Goal: Find specific page/section: Find specific page/section

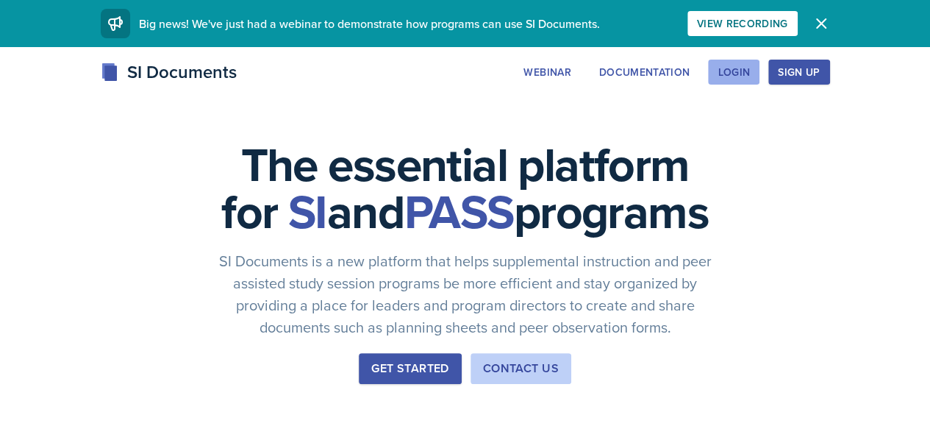
click at [750, 74] on div "Login" at bounding box center [734, 72] width 32 height 12
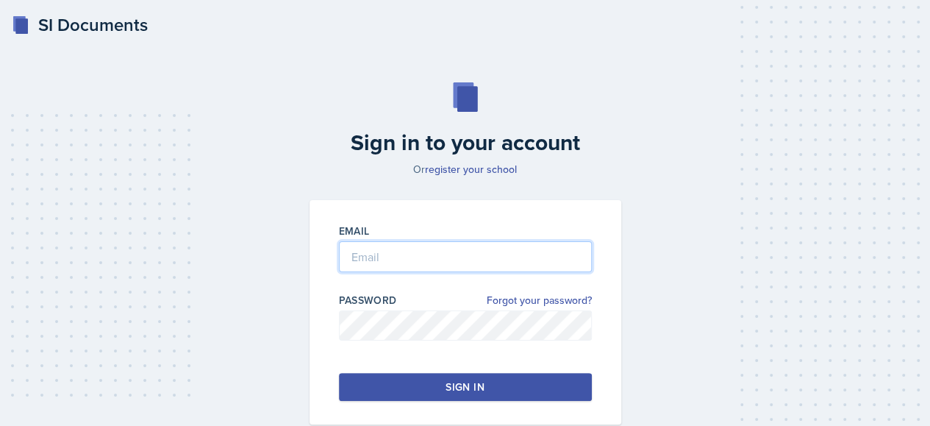
type input "[EMAIL_ADDRESS][DOMAIN_NAME]"
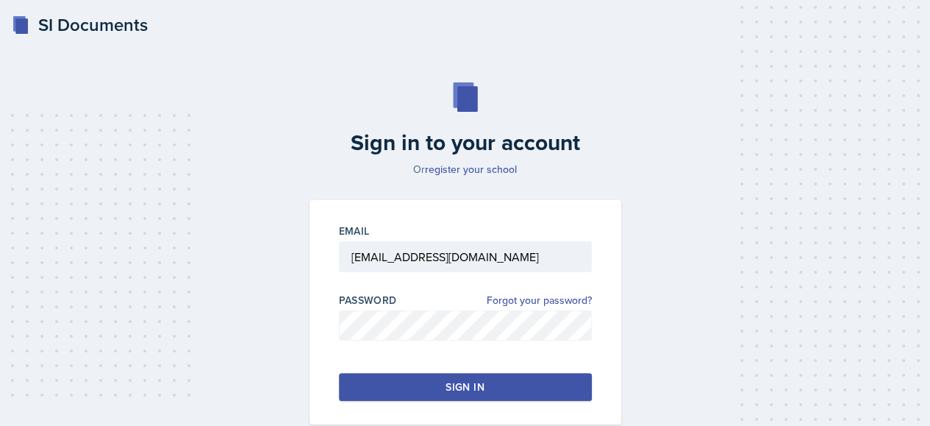
click at [426, 396] on button "Sign in" at bounding box center [465, 387] width 253 height 28
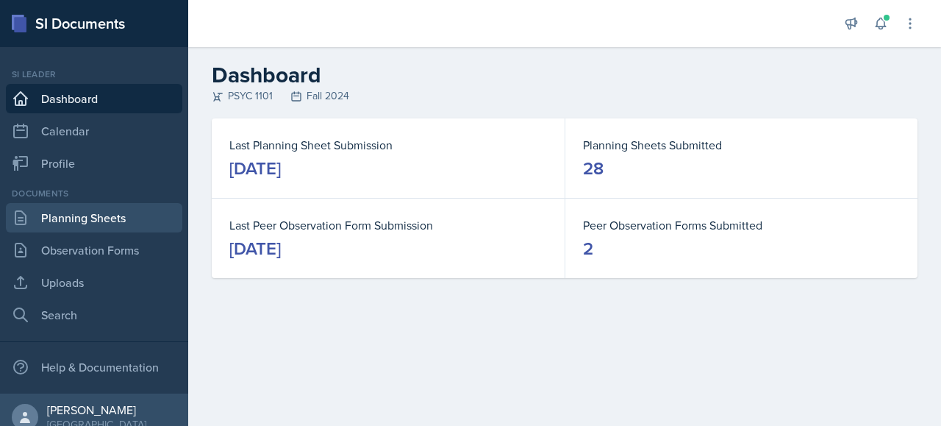
click at [95, 221] on link "Planning Sheets" at bounding box center [94, 217] width 176 height 29
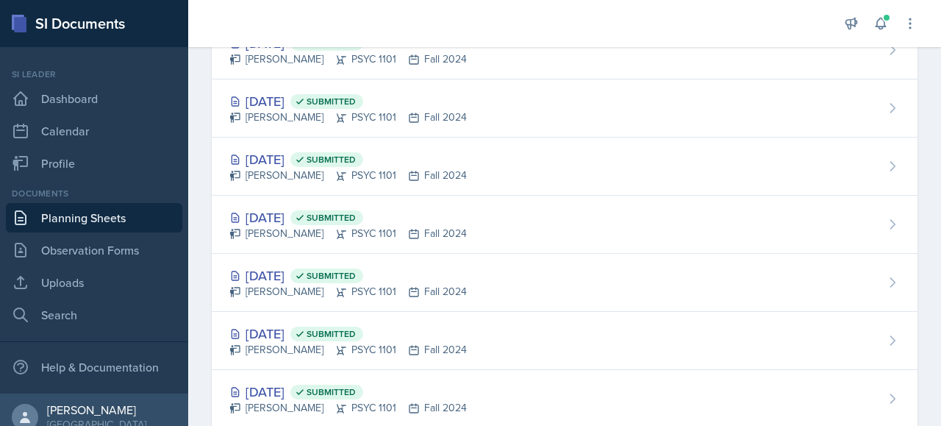
scroll to position [1377, 0]
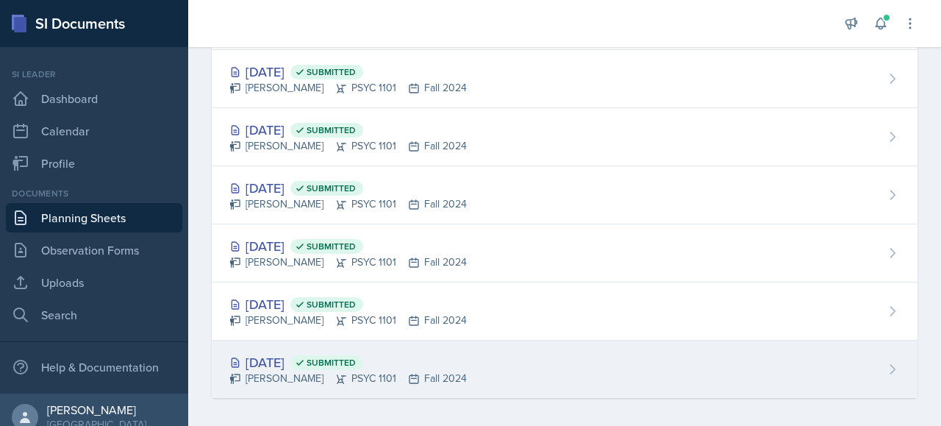
click at [304, 355] on div "[DATE] Submitted" at bounding box center [347, 362] width 237 height 20
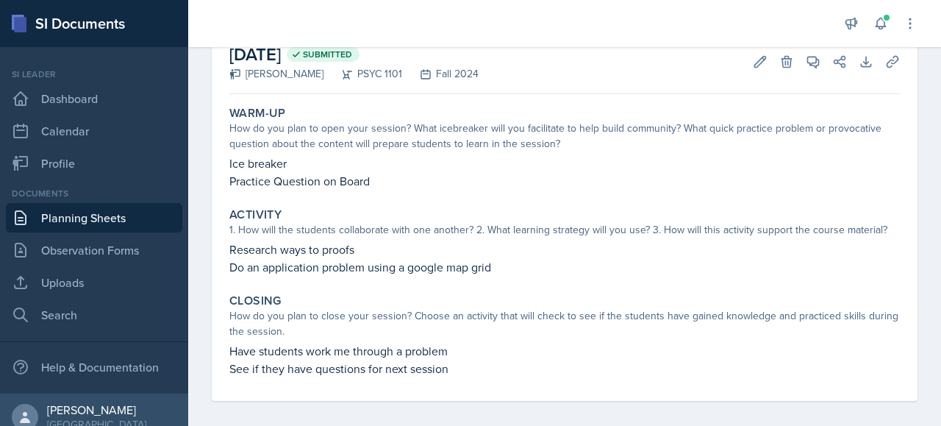
scroll to position [96, 0]
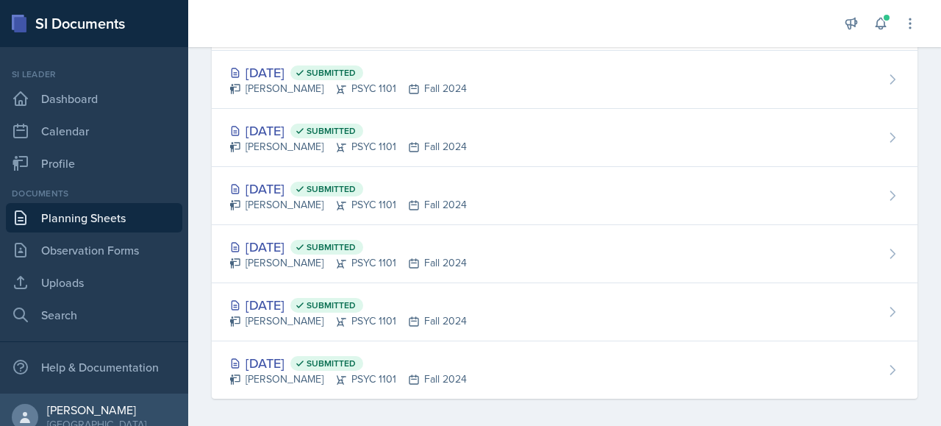
scroll to position [1377, 0]
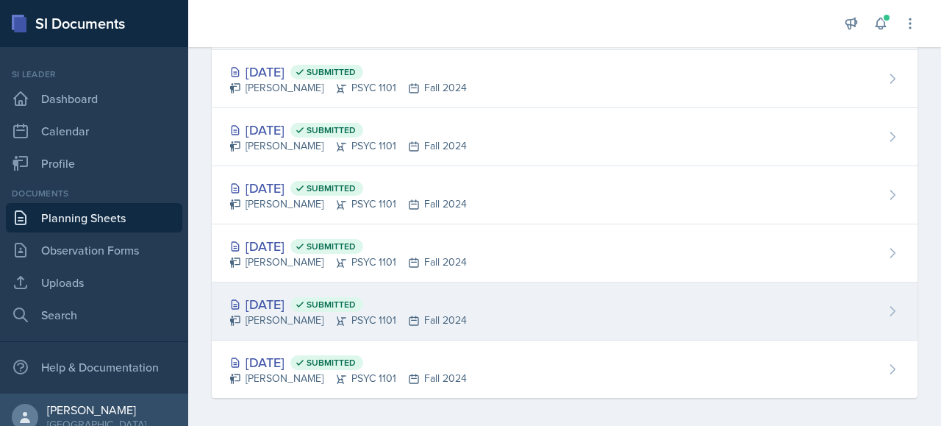
click at [282, 312] on div "[PERSON_NAME] PSYC 1101 Fall 2024" at bounding box center [347, 319] width 237 height 15
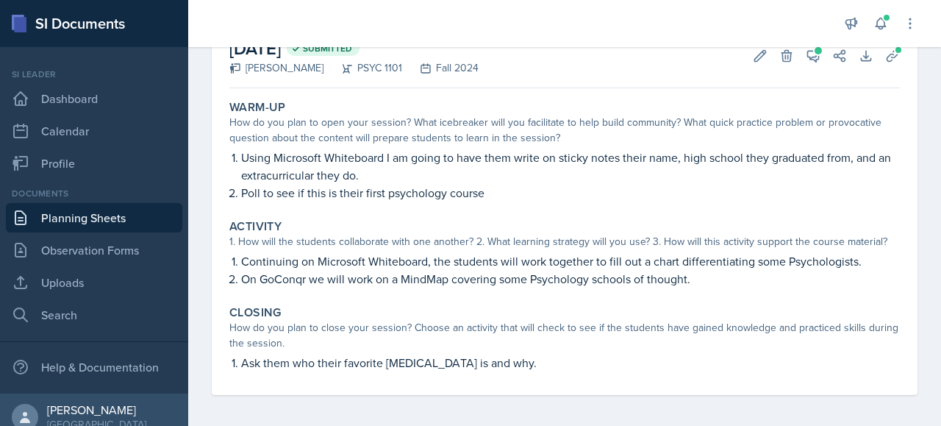
scroll to position [96, 0]
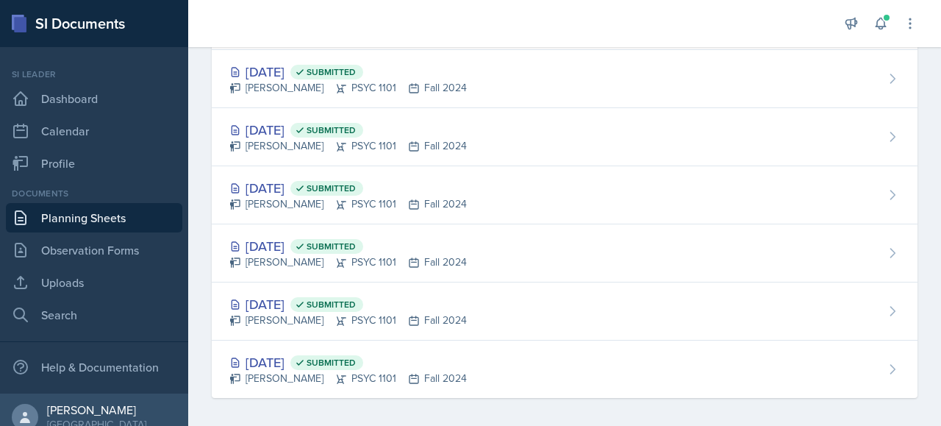
scroll to position [1344, 0]
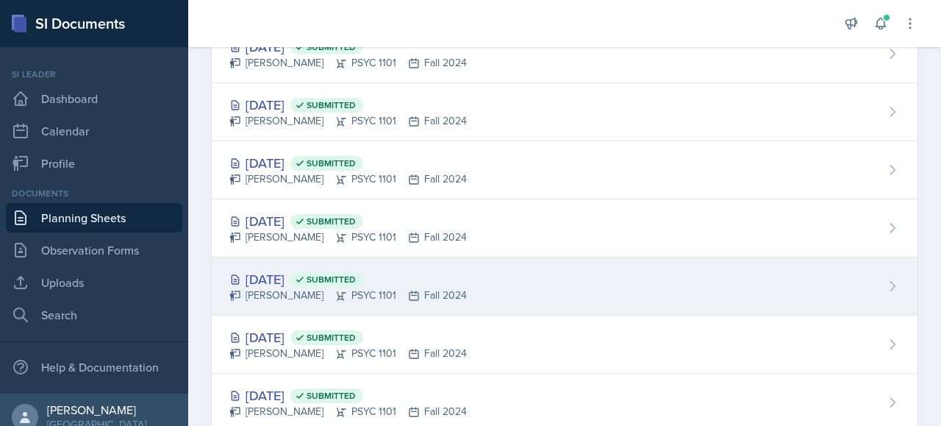
click at [313, 273] on div "[DATE] Submitted" at bounding box center [347, 279] width 237 height 20
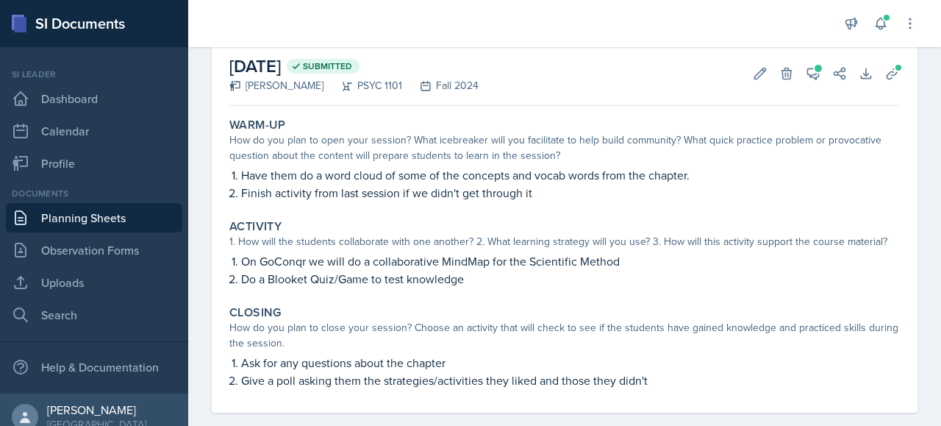
scroll to position [96, 0]
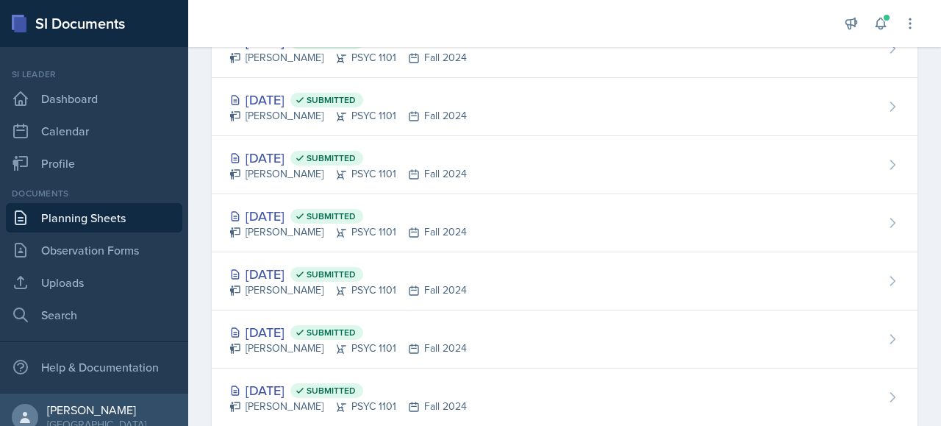
scroll to position [1294, 0]
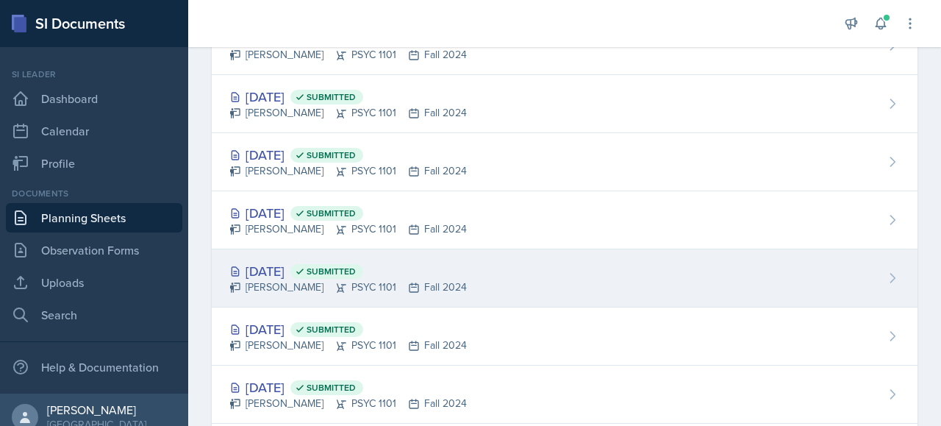
click at [293, 261] on div "[DATE] Submitted" at bounding box center [347, 271] width 237 height 20
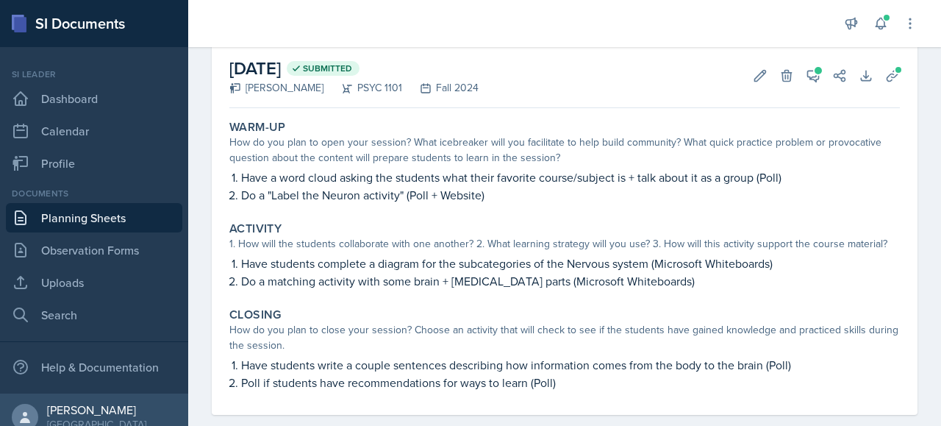
scroll to position [96, 0]
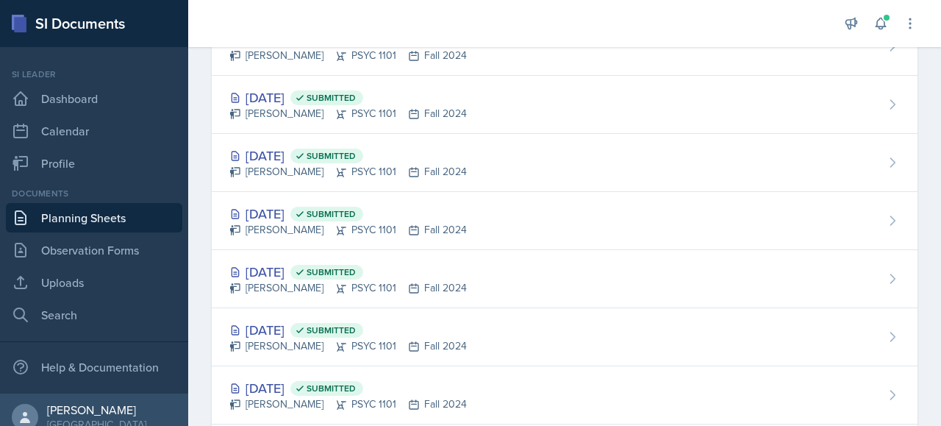
scroll to position [1237, 0]
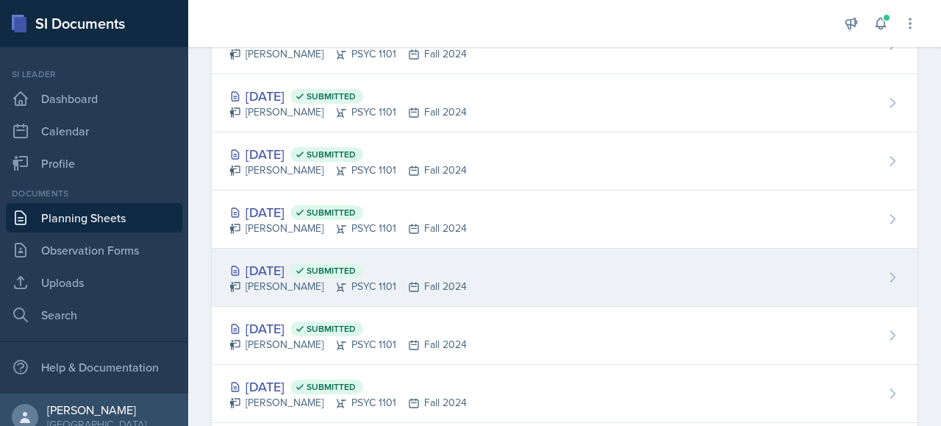
click at [290, 260] on div "[DATE] Submitted" at bounding box center [347, 270] width 237 height 20
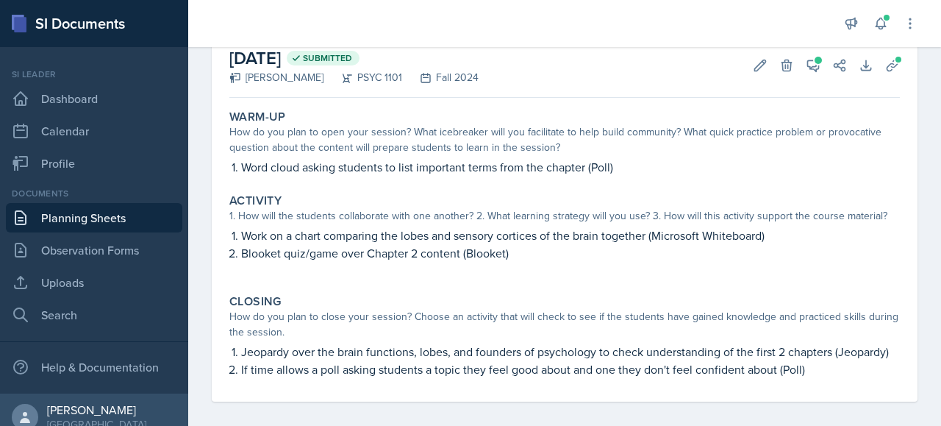
scroll to position [110, 0]
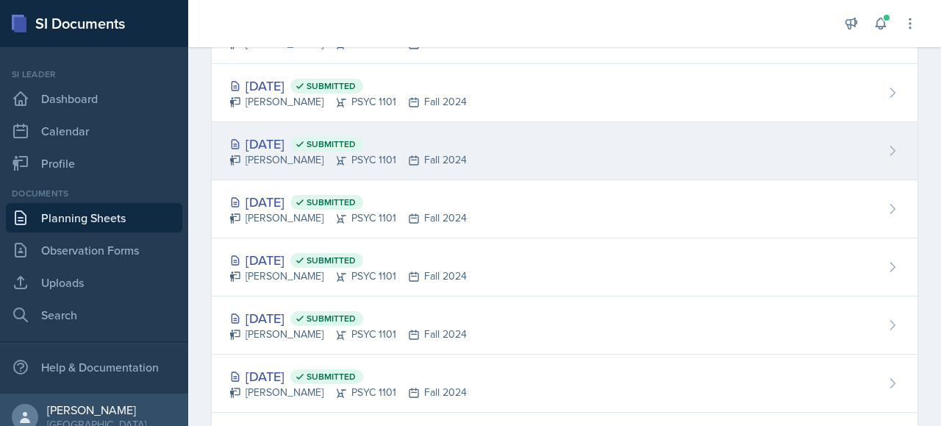
scroll to position [1248, 0]
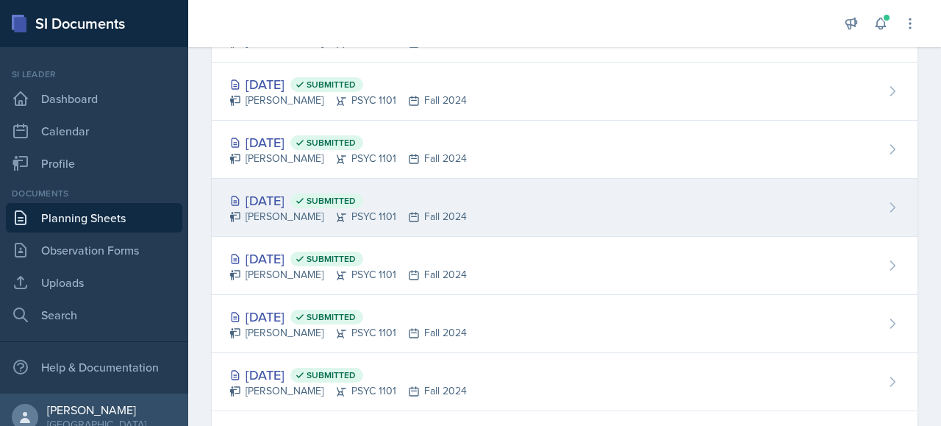
click at [291, 196] on div "[DATE] Submitted" at bounding box center [347, 200] width 237 height 20
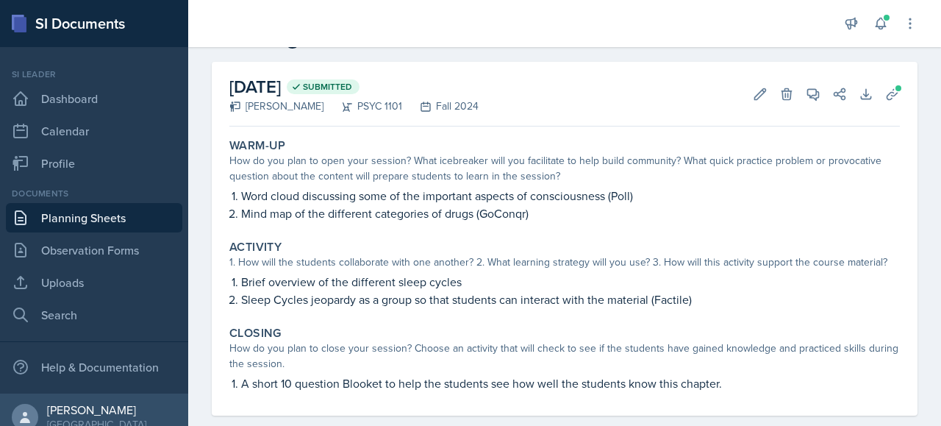
scroll to position [78, 0]
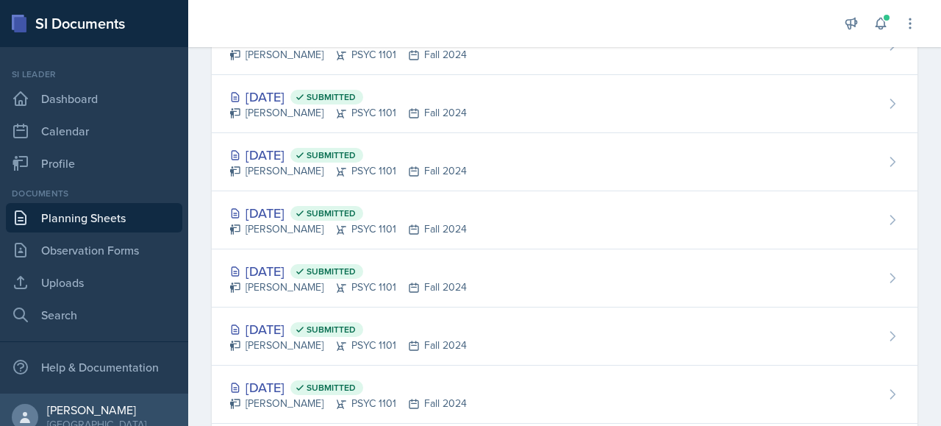
scroll to position [1188, 0]
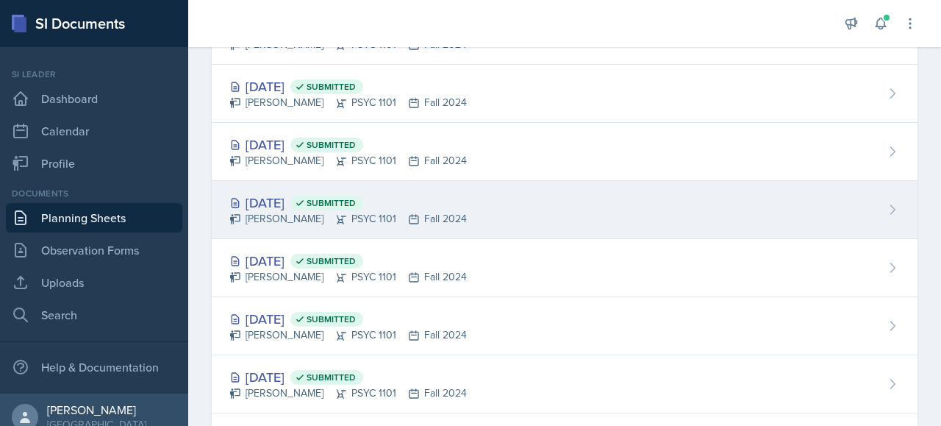
click at [297, 193] on div "[DATE] Submitted" at bounding box center [347, 203] width 237 height 20
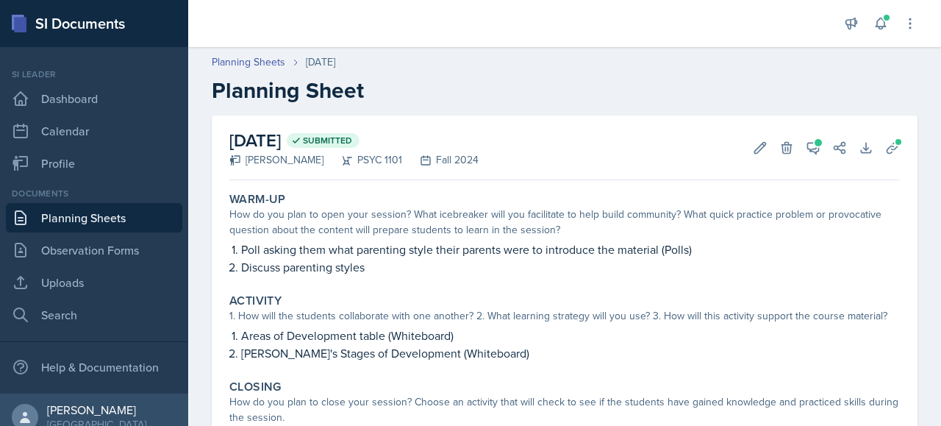
scroll to position [78, 0]
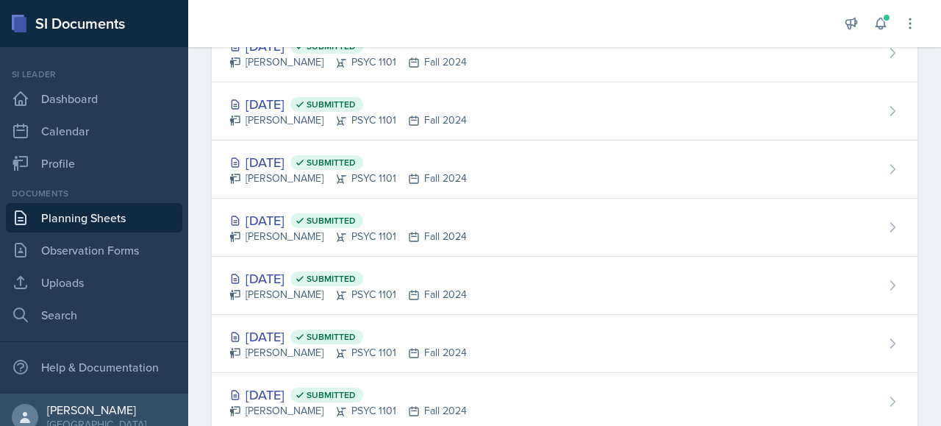
scroll to position [1170, 0]
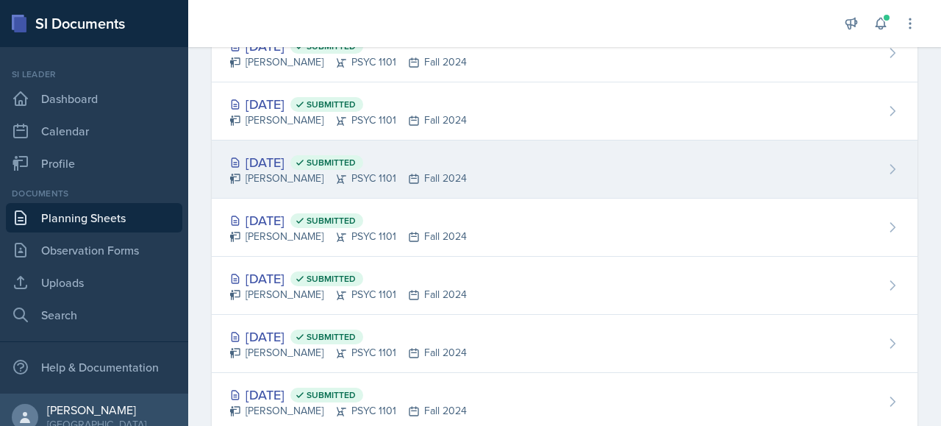
click at [307, 171] on div "[PERSON_NAME] PSYC 1101 Fall 2024" at bounding box center [347, 178] width 237 height 15
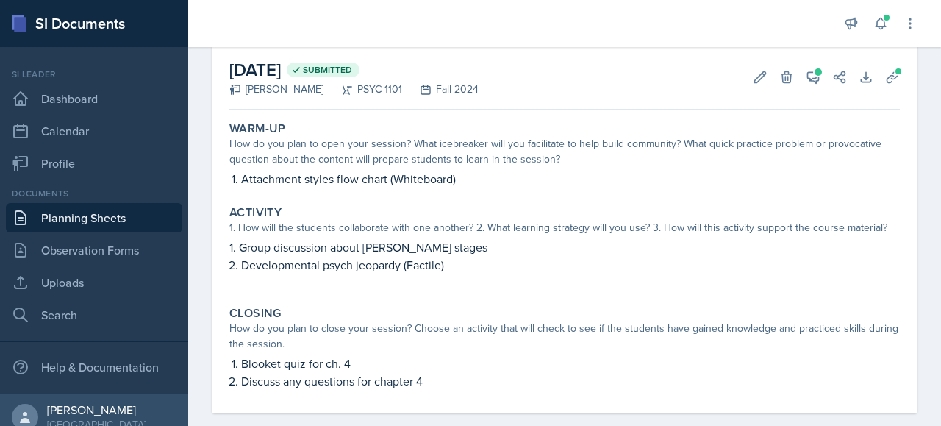
scroll to position [71, 0]
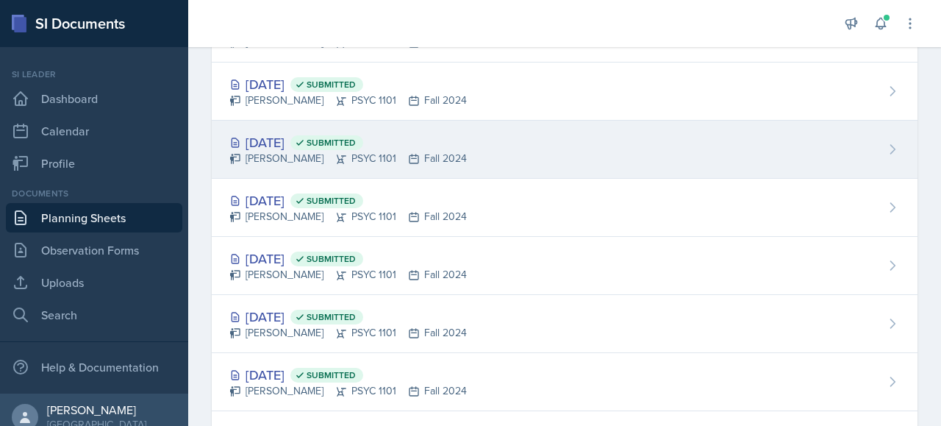
scroll to position [1075, 0]
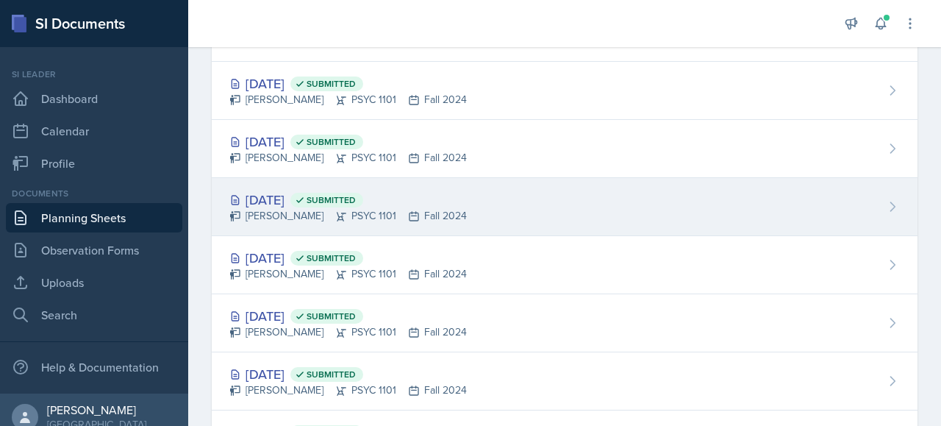
click at [291, 198] on div "[DATE] Submitted" at bounding box center [347, 200] width 237 height 20
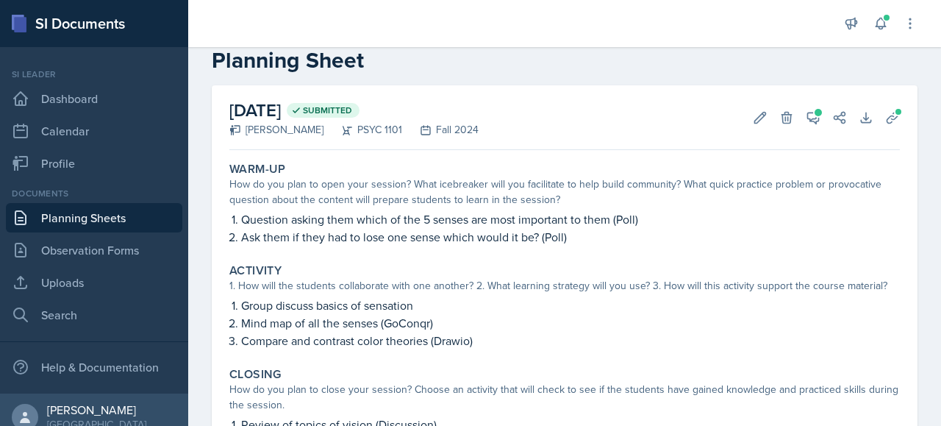
scroll to position [31, 0]
